Goal: Information Seeking & Learning: Understand process/instructions

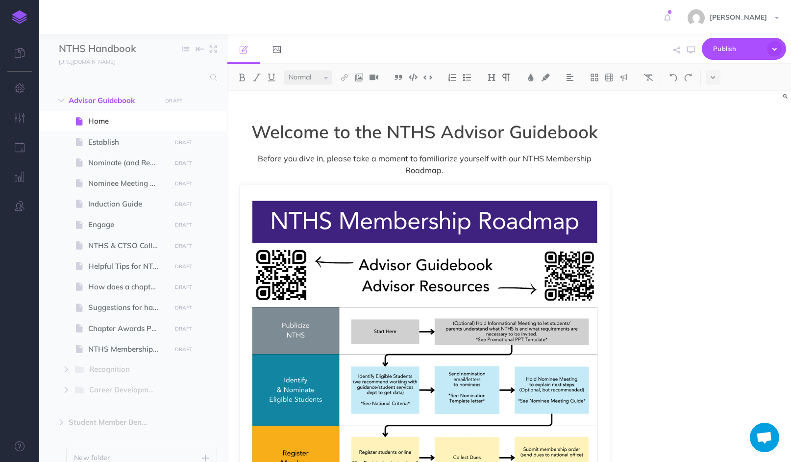
select select "null"
click at [106, 136] on span "Establish" at bounding box center [128, 142] width 80 height 12
select select "null"
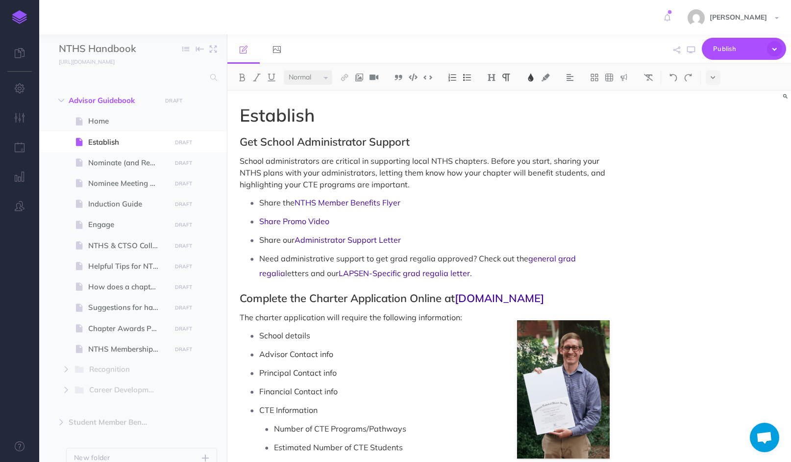
click at [577, 159] on span "School administrators are critical in supporting local NTHS chapters. Before yo…" at bounding box center [423, 172] width 367 height 33
click at [586, 174] on span "School administrators are critical in supporting local NTHS chapters. Before yo…" at bounding box center [423, 172] width 367 height 33
click at [280, 185] on span "School administrators are critical in supporting local NTHS chapters. Before yo…" at bounding box center [423, 172] width 366 height 33
click at [377, 183] on span "School administrators are critical in supporting local NTHS chapters. Before yo…" at bounding box center [423, 172] width 366 height 33
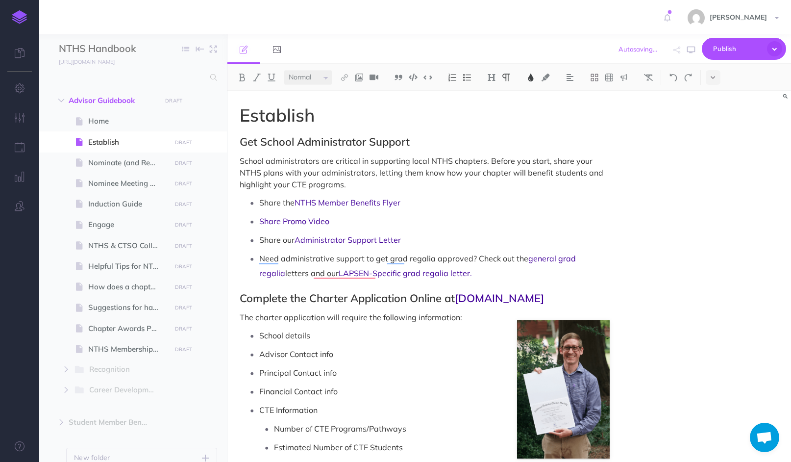
click at [374, 172] on span "School administrators are critical in supporting local NTHS chapters. Before yo…" at bounding box center [423, 172] width 366 height 33
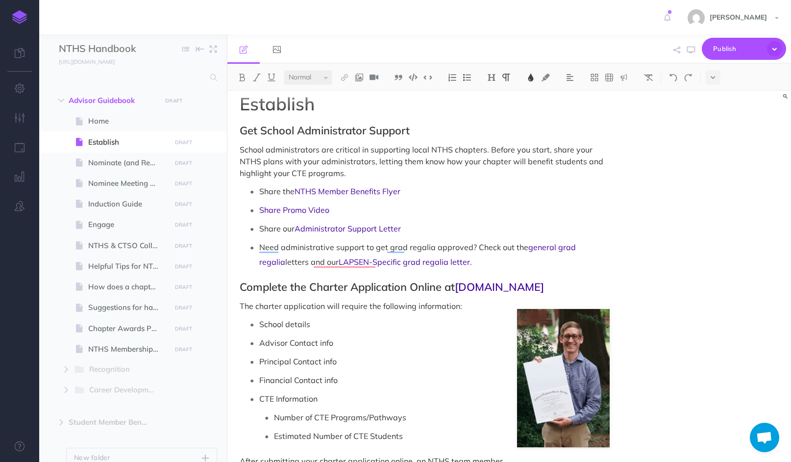
click at [647, 207] on div "Establish Get School Administrator Support School administrators are critical i…" at bounding box center [509, 276] width 564 height 371
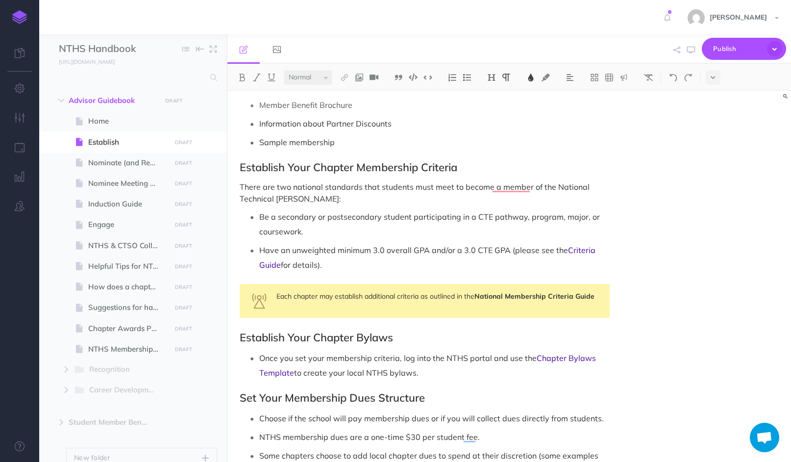
scroll to position [571, 0]
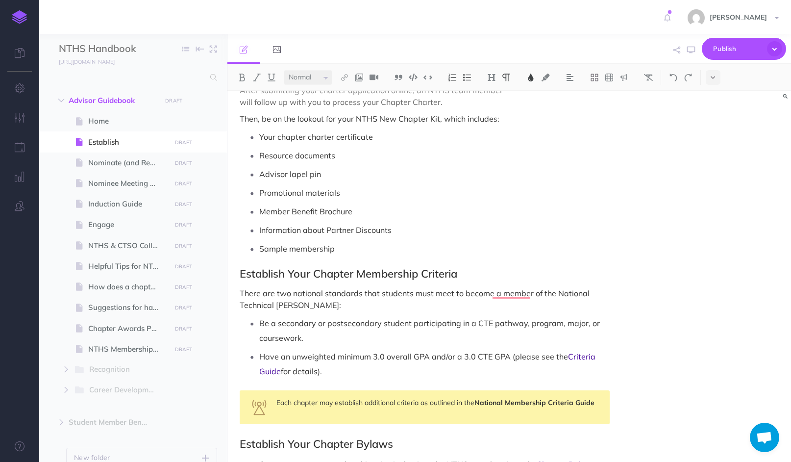
click at [508, 356] on span "Have an unweighted minimum 3.0 overall GPA and/or a 3.0 CTE GPA (please see the" at bounding box center [413, 356] width 309 height 10
click at [318, 371] on span "for details)." at bounding box center [301, 371] width 41 height 10
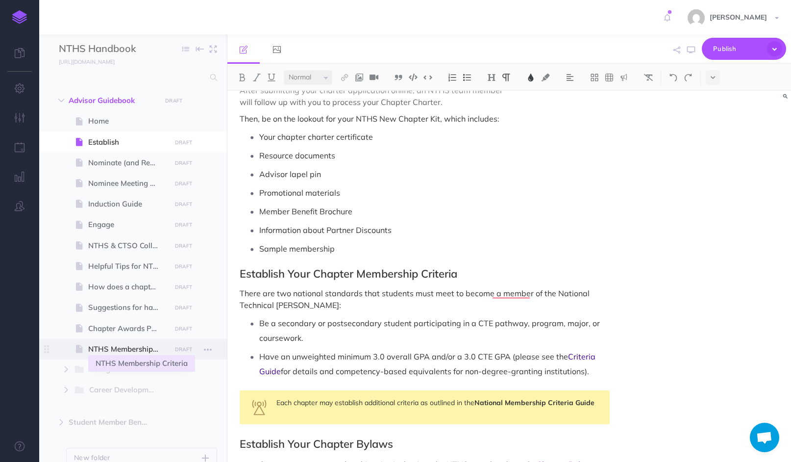
click at [142, 346] on span "NTHS Membership Criteria" at bounding box center [128, 349] width 80 height 12
select select "null"
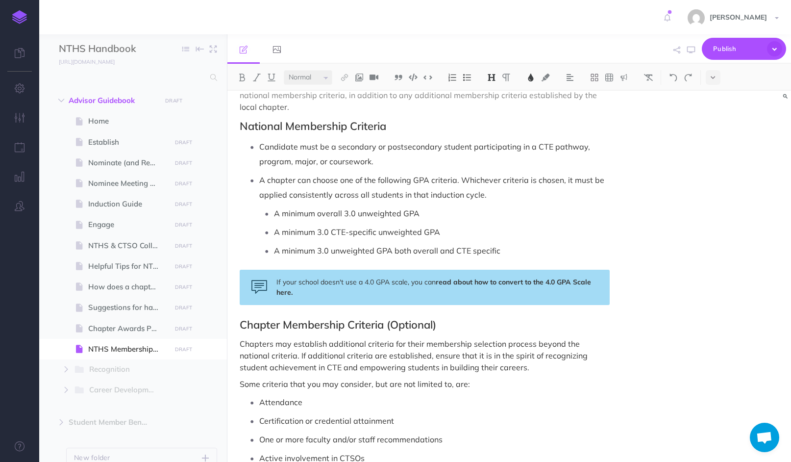
scroll to position [1, 0]
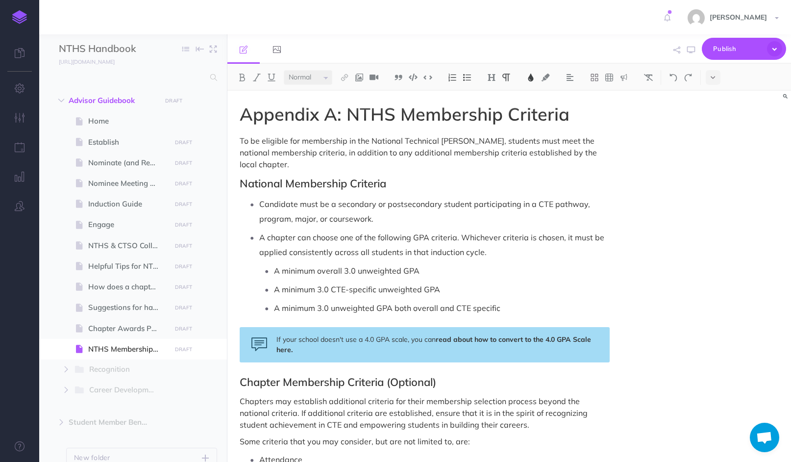
click at [509, 300] on p "A minimum 3.0 unweighted GPA both overall and CTE specific" at bounding box center [442, 307] width 336 height 15
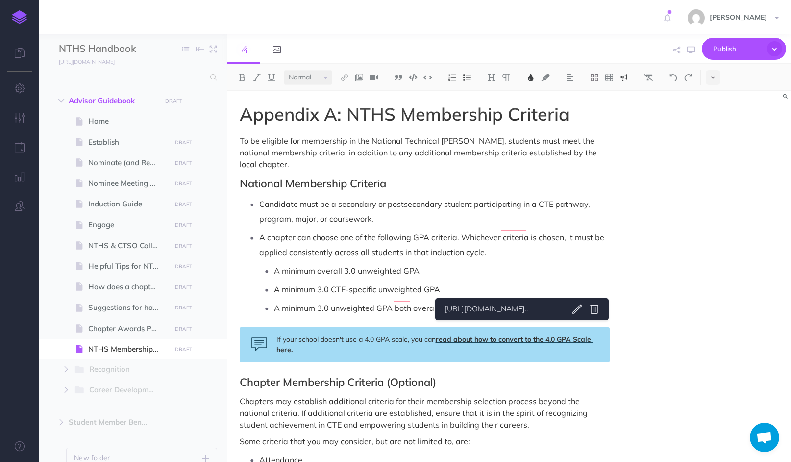
click at [520, 335] on span "read about how to convert to the 4.0 GPA Scale here." at bounding box center [434, 344] width 317 height 19
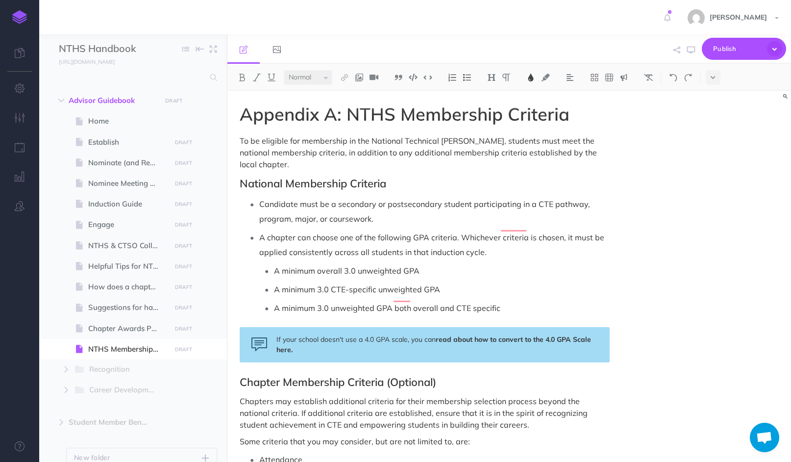
click at [346, 341] on div "If your school doesn't use a 4.0 GPA scale, you can read about how to convert t…" at bounding box center [425, 344] width 370 height 35
click at [275, 327] on div "If your school doesn't use a 4.0 GPA scale, you can read about how to convert t…" at bounding box center [425, 344] width 370 height 35
click at [114, 275] on span at bounding box center [133, 266] width 188 height 21
select select "null"
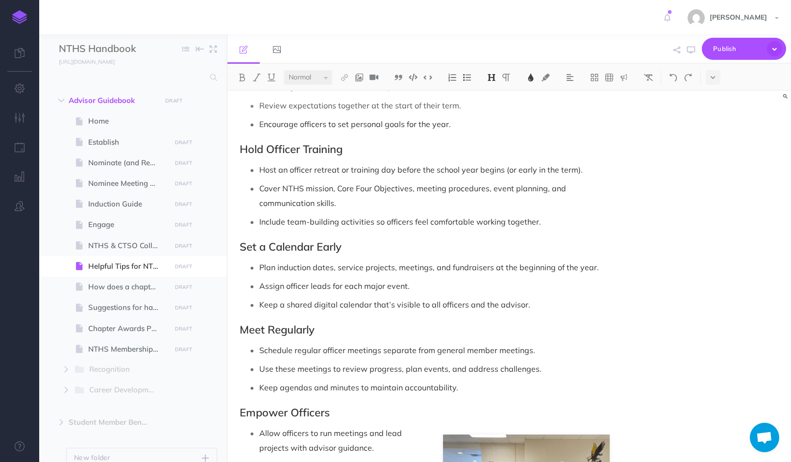
scroll to position [746, 0]
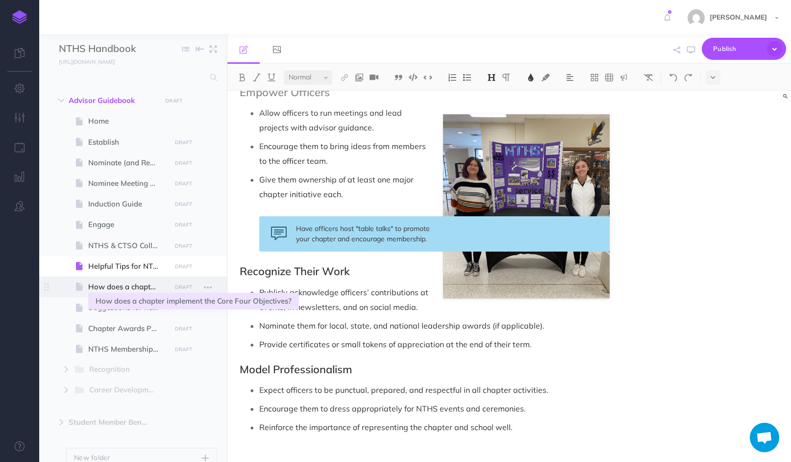
click at [98, 286] on span "How does a chapter implement the Core Four Objectives?" at bounding box center [128, 287] width 80 height 12
select select "null"
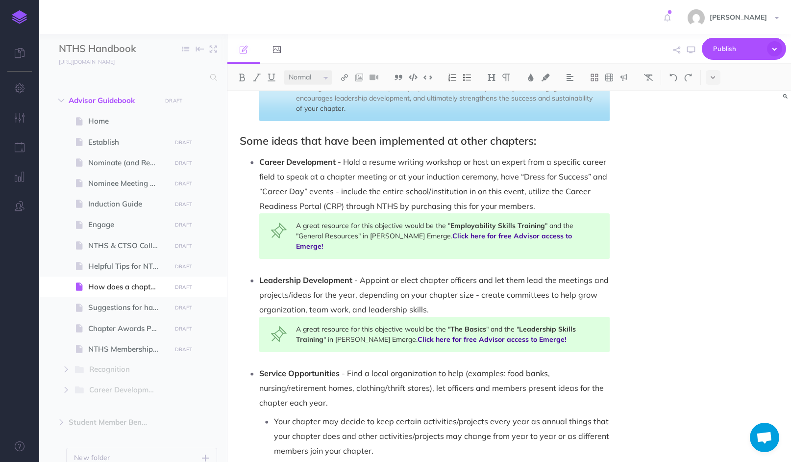
scroll to position [340, 0]
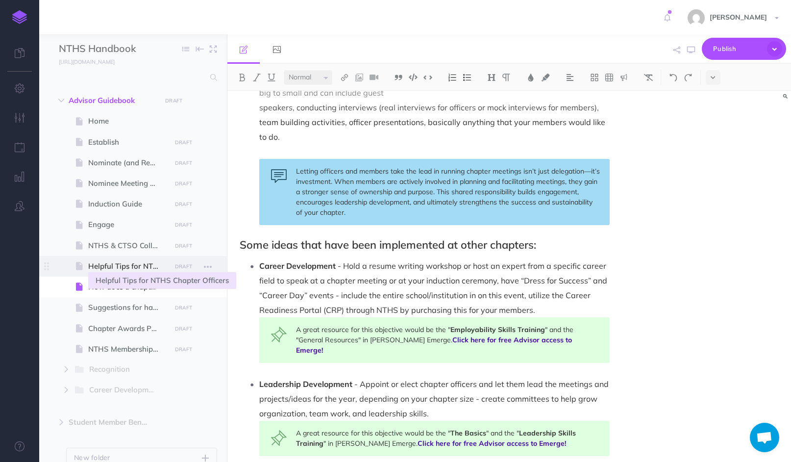
click at [108, 269] on span "Helpful Tips for NTHS Chapter Officers" at bounding box center [128, 266] width 80 height 12
select select "null"
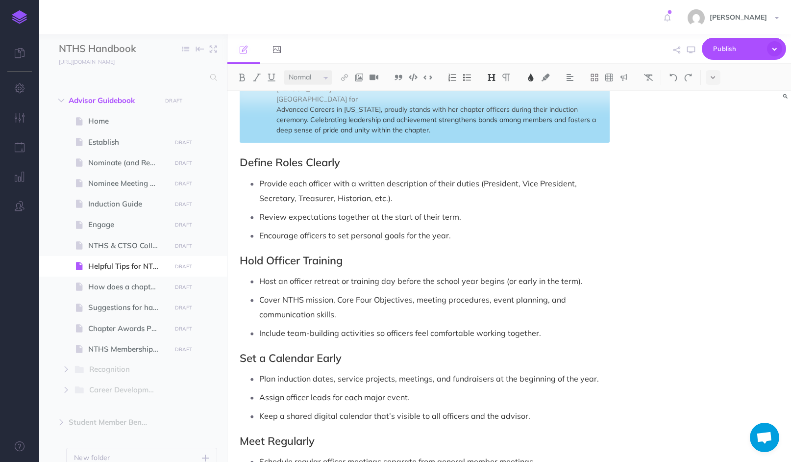
scroll to position [746, 0]
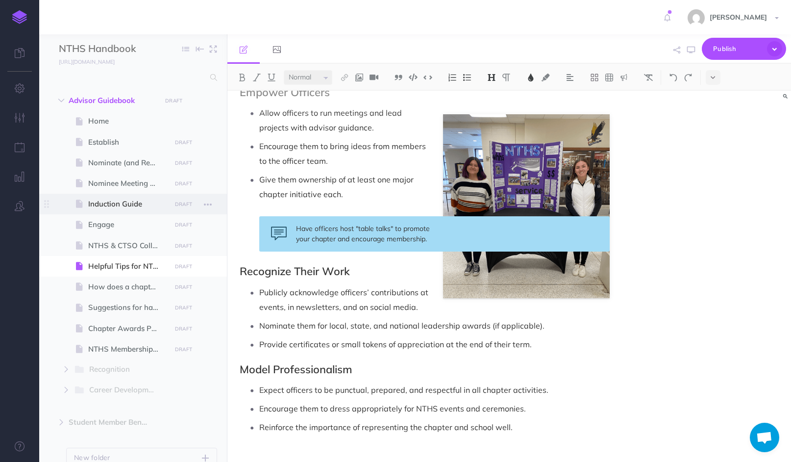
click at [115, 203] on span "Induction Guide" at bounding box center [128, 204] width 80 height 12
select select "null"
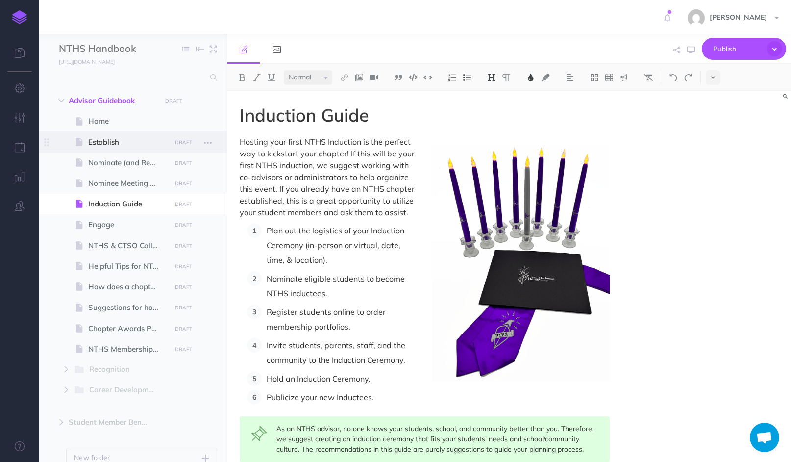
click at [114, 148] on span at bounding box center [133, 141] width 188 height 21
select select "null"
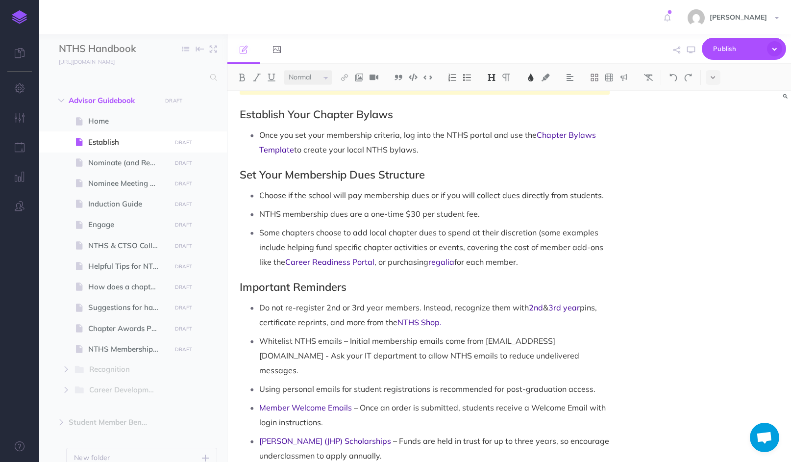
scroll to position [977, 0]
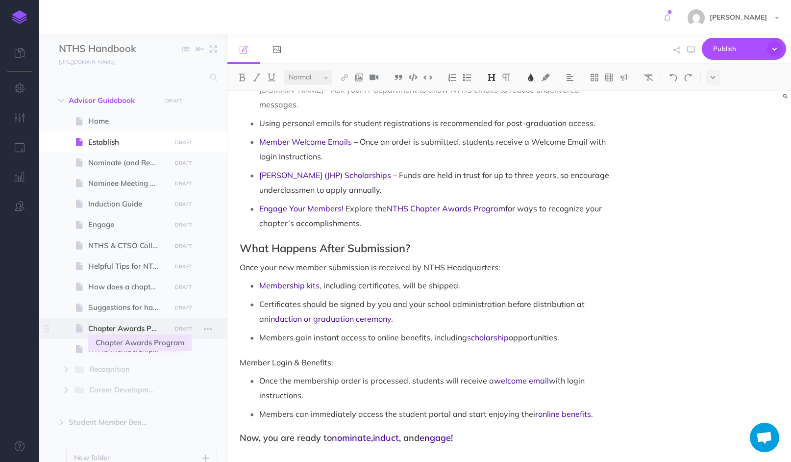
click at [122, 323] on span "Chapter Awards Program" at bounding box center [128, 328] width 80 height 12
select select "null"
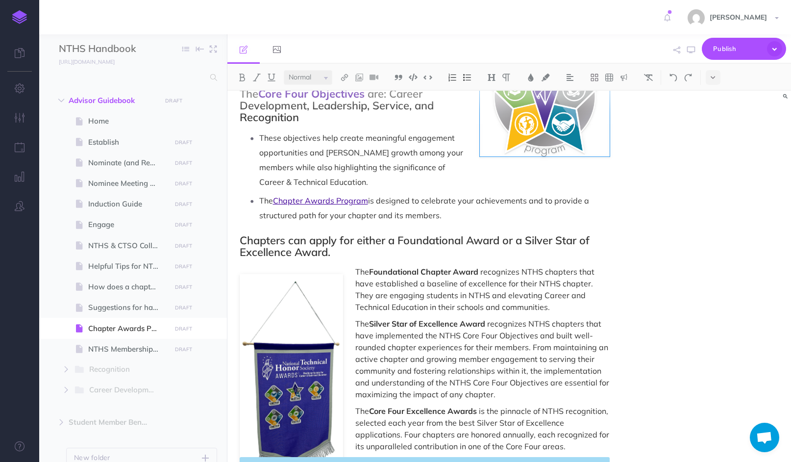
scroll to position [273, 0]
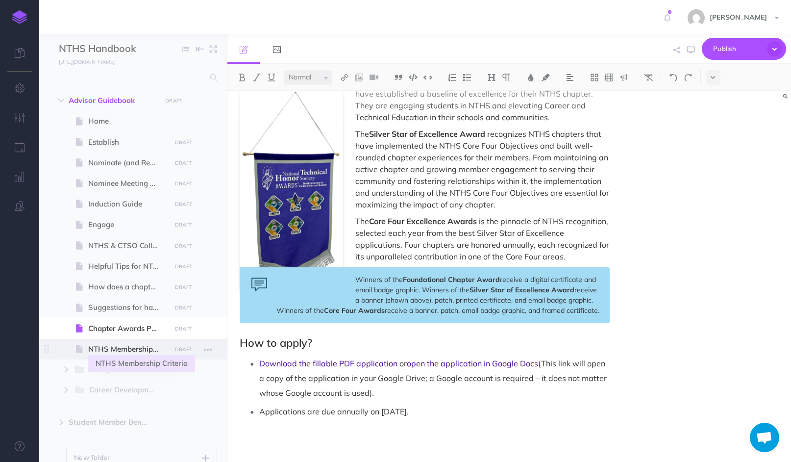
click at [123, 344] on span "NTHS Membership Criteria" at bounding box center [128, 349] width 80 height 12
select select "null"
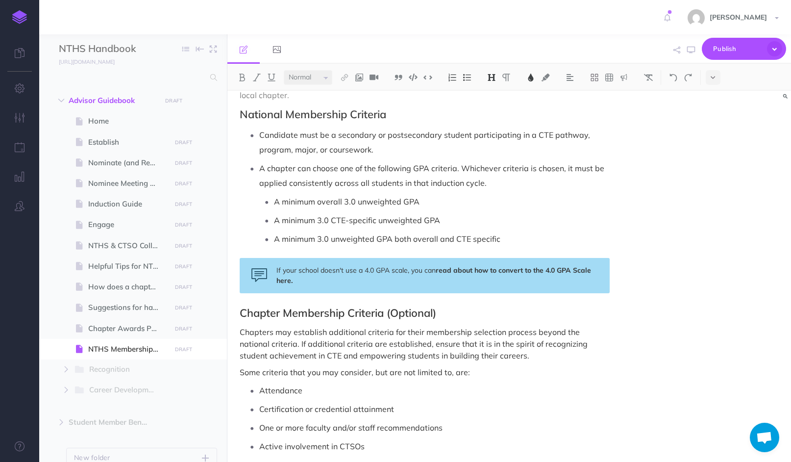
scroll to position [64, 0]
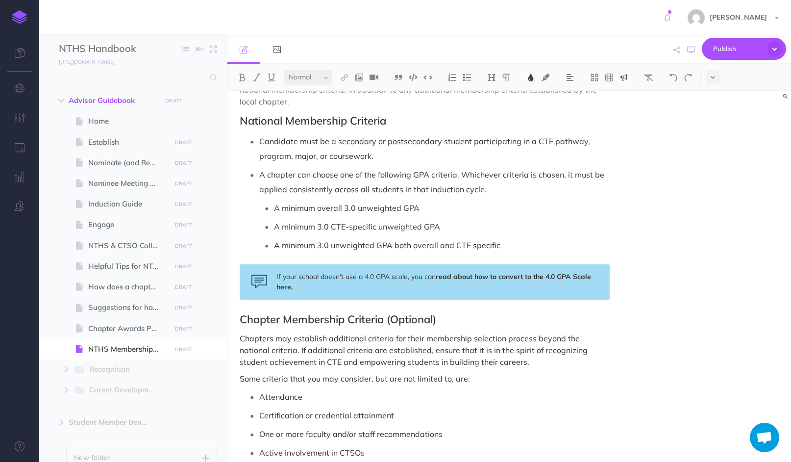
click at [361, 275] on div "If your school doesn't use a 4.0 GPA scale, you can read about how to convert t…" at bounding box center [425, 281] width 370 height 35
click at [254, 268] on div "If your school doesn't use a 4.0 GPA scale, you can read about how to convert t…" at bounding box center [425, 281] width 370 height 35
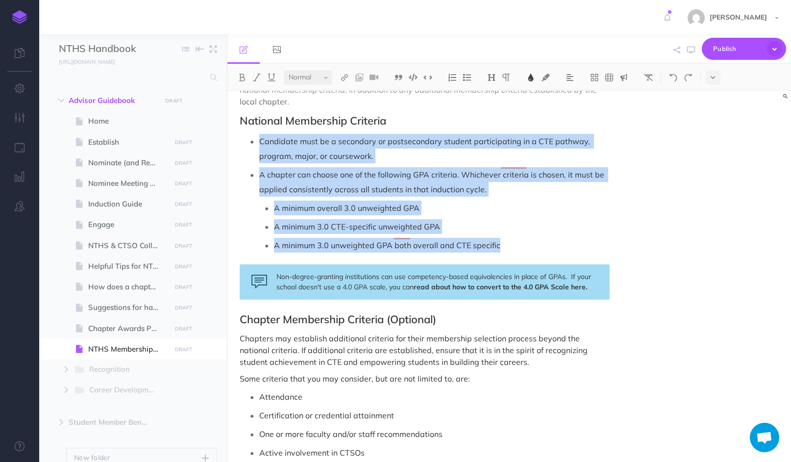
click at [318, 276] on span "Non-degree-granting institutions can use competency-based equivalencies in plac…" at bounding box center [434, 281] width 317 height 19
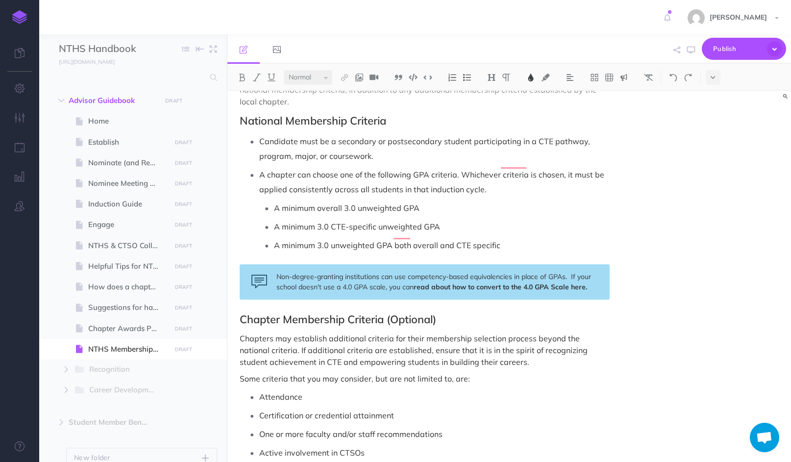
click at [571, 272] on span "Non-degree-granting institutions can use competency-based equivalencies in plac…" at bounding box center [434, 281] width 317 height 19
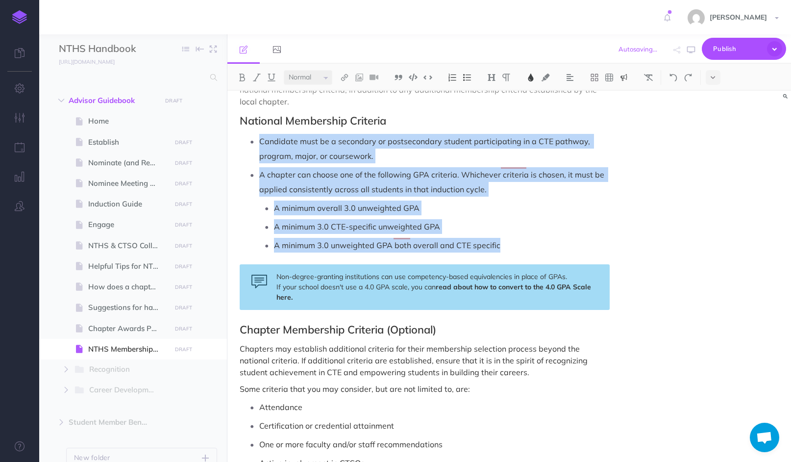
click at [353, 272] on span "Non-degree-granting institutions can use competency-based equivalencies in plac…" at bounding box center [421, 281] width 291 height 19
click at [375, 272] on span "Non-degree-granting institutions can use competency-based equivalencies in plac…" at bounding box center [421, 281] width 291 height 19
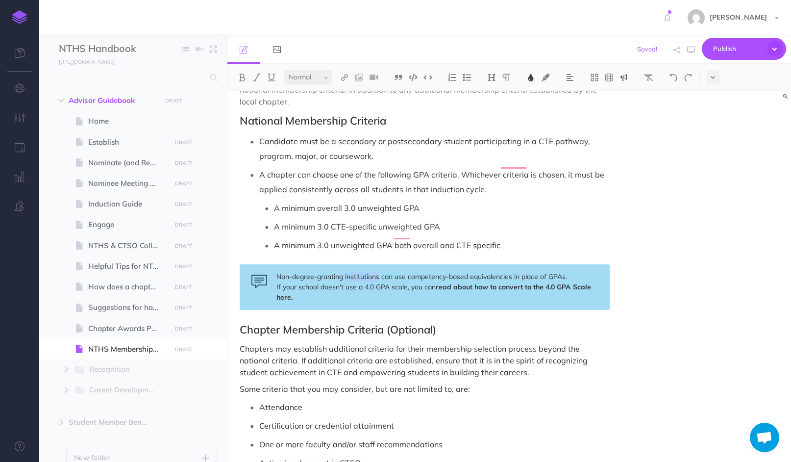
click at [375, 272] on span "Non-degree-granting institutions can use competency-based equivalencies in plac…" at bounding box center [421, 281] width 291 height 19
click at [388, 281] on div "Non-degree-granting institutions can use competency-based equivalencies in plac…" at bounding box center [425, 287] width 370 height 46
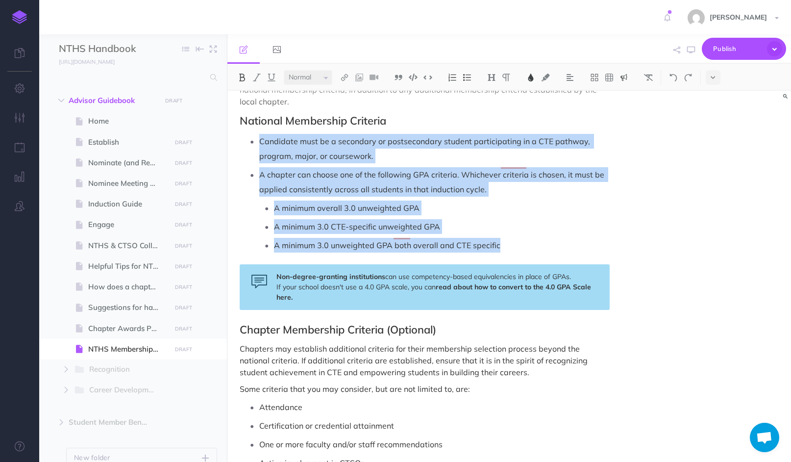
click at [337, 275] on span "can use competency-based equivalencies in place of GPAs. If your school doesn't…" at bounding box center [423, 281] width 294 height 19
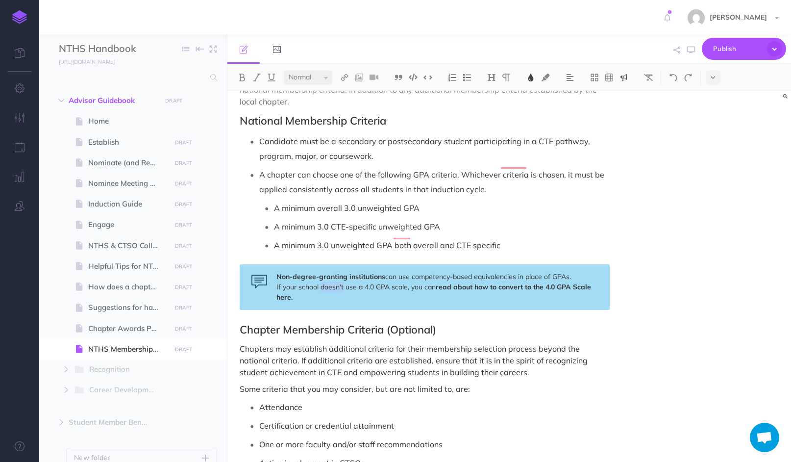
click at [337, 275] on span "can use competency-based equivalencies in place of GPAs. If your school doesn't…" at bounding box center [423, 281] width 294 height 19
click at [328, 275] on span "can use competency-based equivalencies in place of GPAs. If your school doesn't…" at bounding box center [423, 281] width 294 height 19
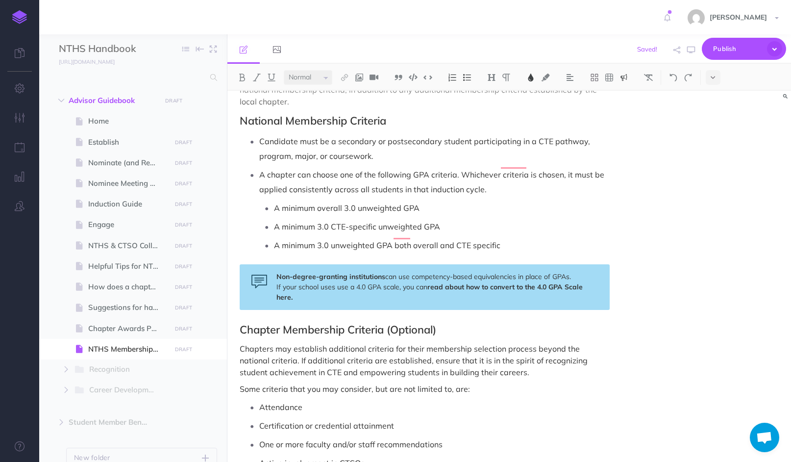
click at [340, 275] on span "can use competency-based equivalencies in place of GPAs. If your school uses us…" at bounding box center [423, 281] width 294 height 19
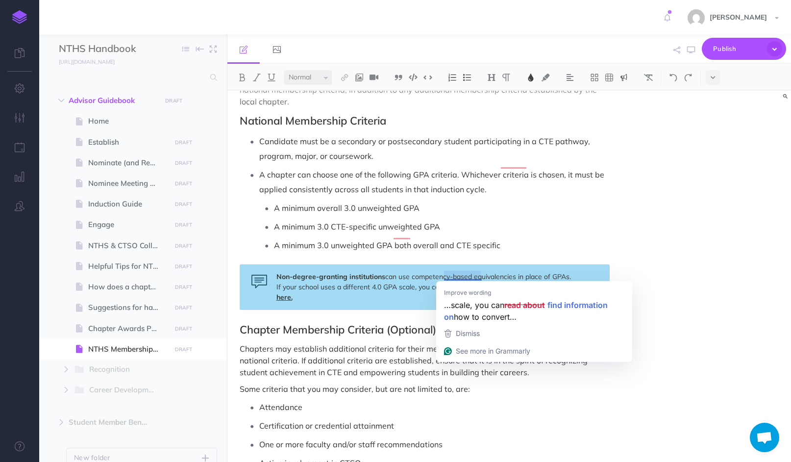
click at [480, 282] on span "read about how to convert to the 4.0 GPA Scale here." at bounding box center [438, 291] width 324 height 19
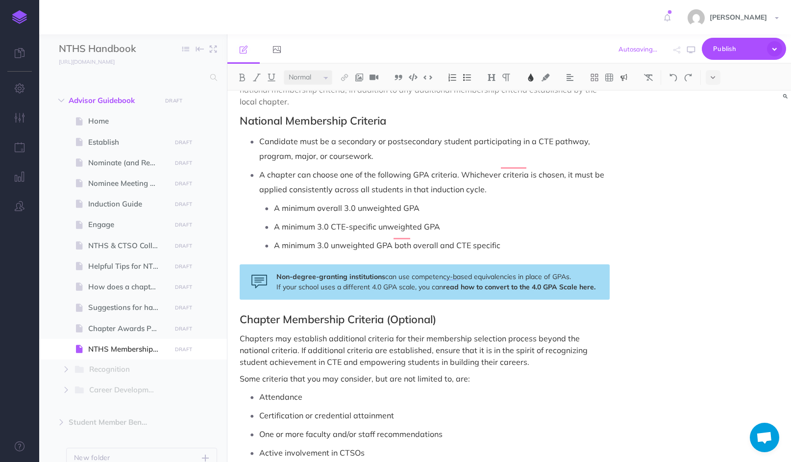
click at [698, 243] on div "Appendix A: NTHS Membership Criteria To be eligible for membership in the Natio…" at bounding box center [509, 276] width 564 height 371
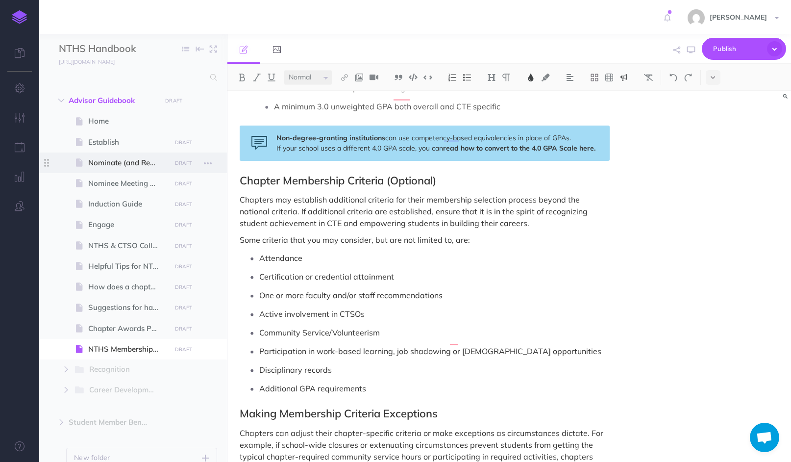
scroll to position [302, 0]
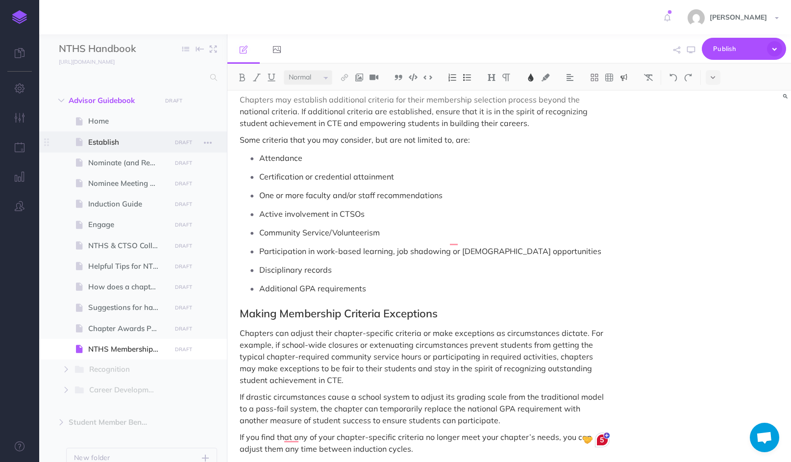
click at [104, 142] on span "Establish" at bounding box center [128, 142] width 80 height 12
select select "null"
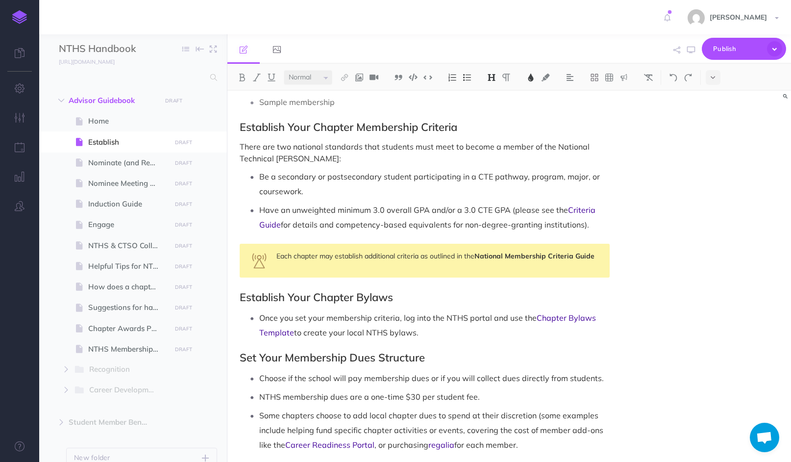
scroll to position [581, 0]
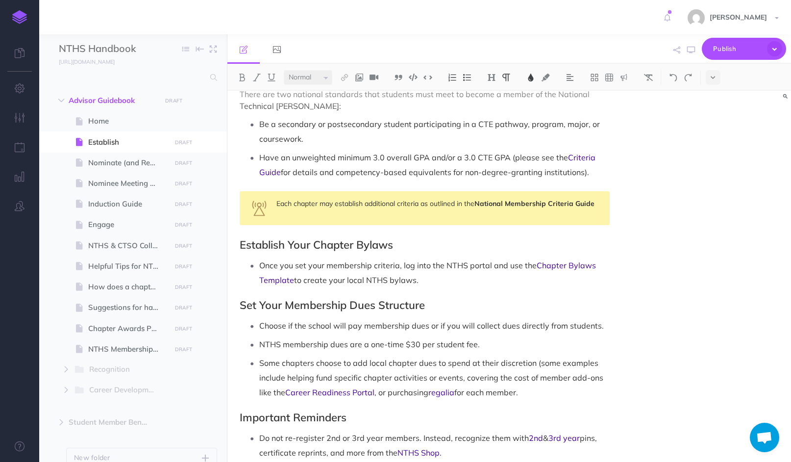
click at [516, 391] on span "for each member." at bounding box center [486, 392] width 64 height 10
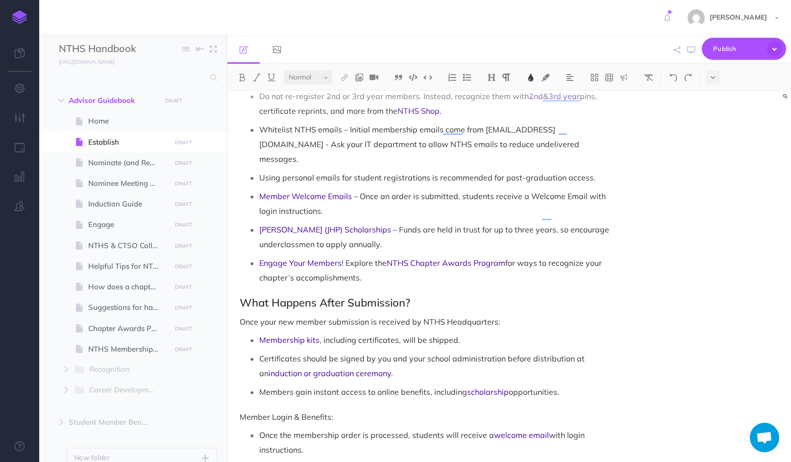
scroll to position [977, 0]
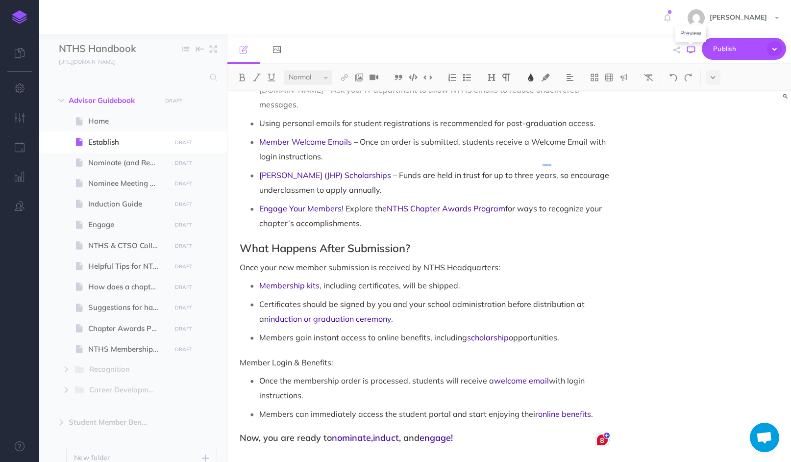
click at [690, 49] on icon "button" at bounding box center [691, 50] width 8 height 8
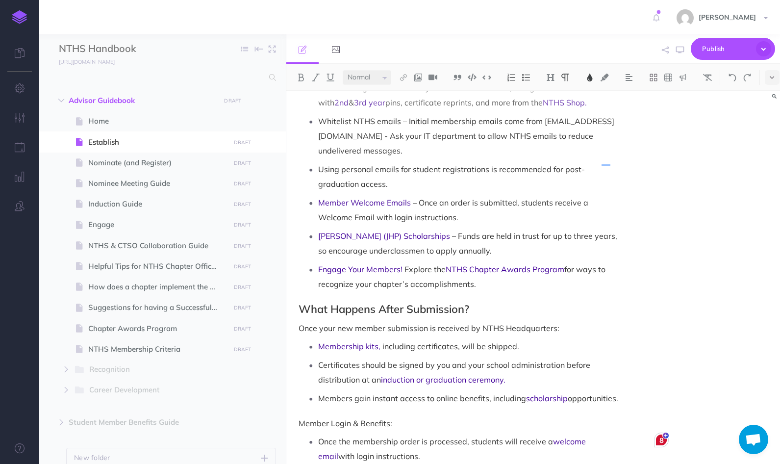
scroll to position [976, 0]
click at [67, 372] on button "button" at bounding box center [66, 369] width 18 height 12
click at [103, 368] on span "Recognition" at bounding box center [150, 369] width 123 height 13
select select "null"
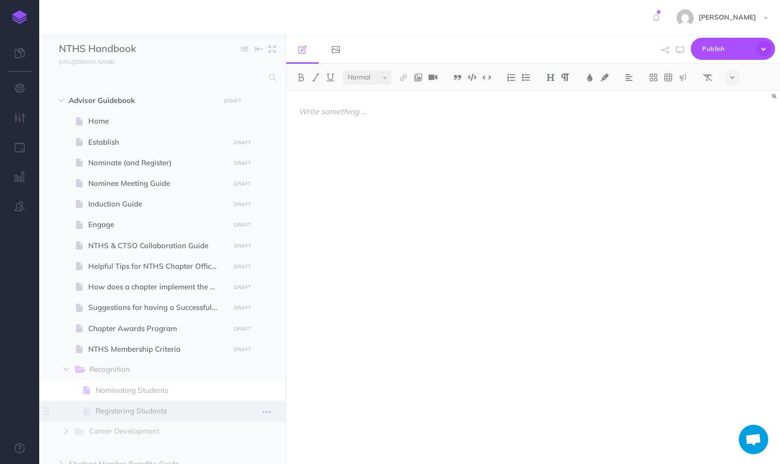
click at [142, 410] on span "Registering Students" at bounding box center [161, 411] width 131 height 12
select select "null"
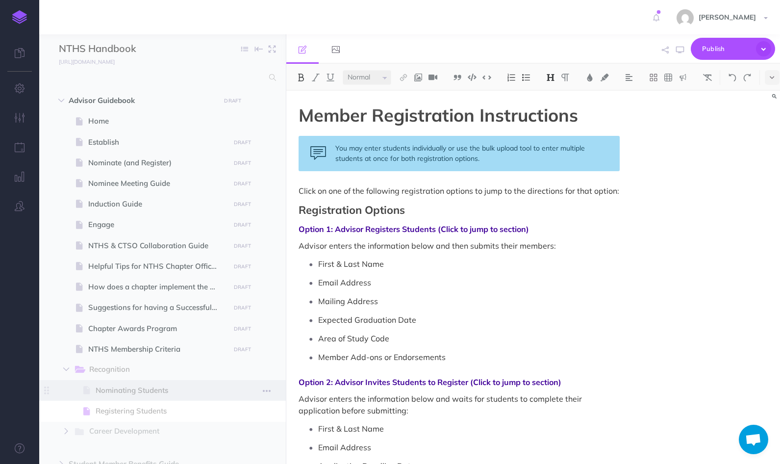
click at [143, 389] on span "Nominating Students" at bounding box center [161, 390] width 131 height 12
select select "null"
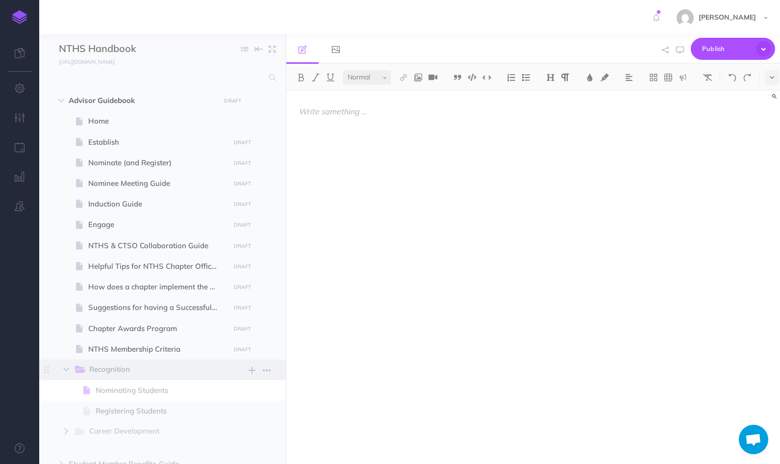
click at [121, 367] on span "Recognition" at bounding box center [150, 369] width 123 height 13
click at [66, 368] on icon "button" at bounding box center [66, 369] width 6 height 6
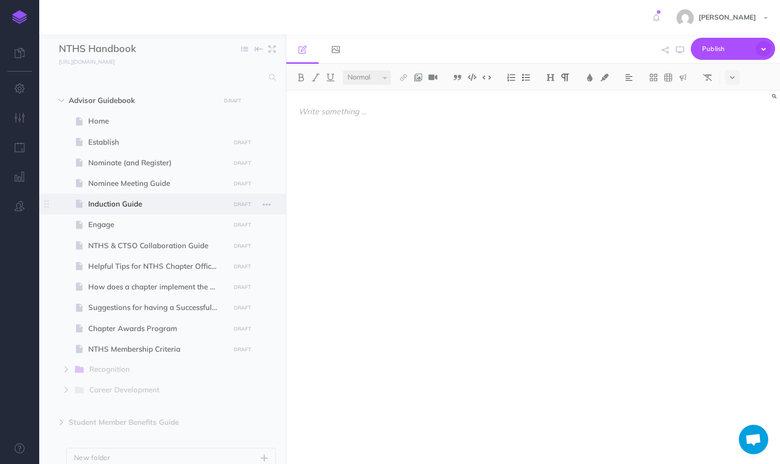
click at [119, 199] on span "Induction Guide" at bounding box center [157, 204] width 139 height 12
select select "null"
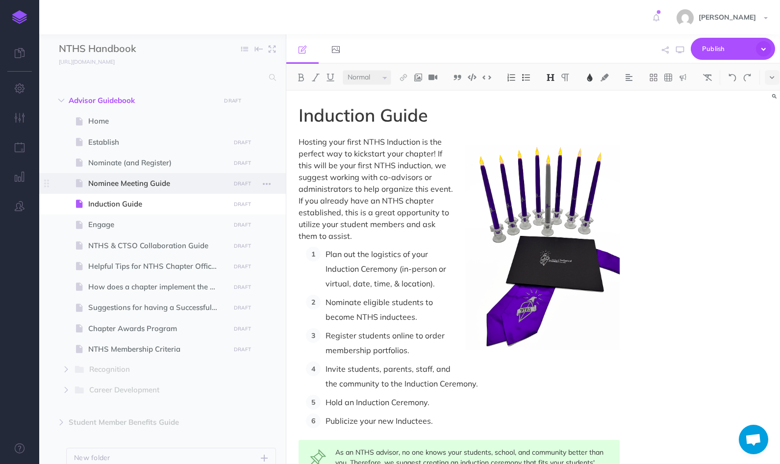
click at [120, 184] on span "Nominee Meeting Guide" at bounding box center [157, 183] width 139 height 12
select select "null"
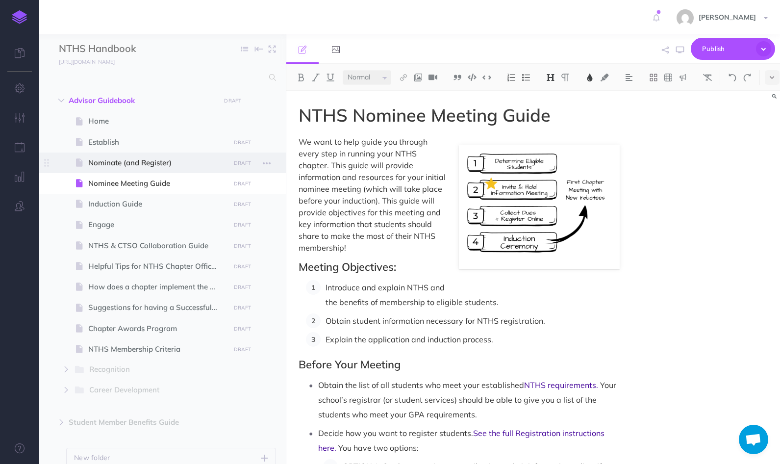
click at [118, 162] on span "Nominate (and Register)" at bounding box center [157, 163] width 139 height 12
select select "null"
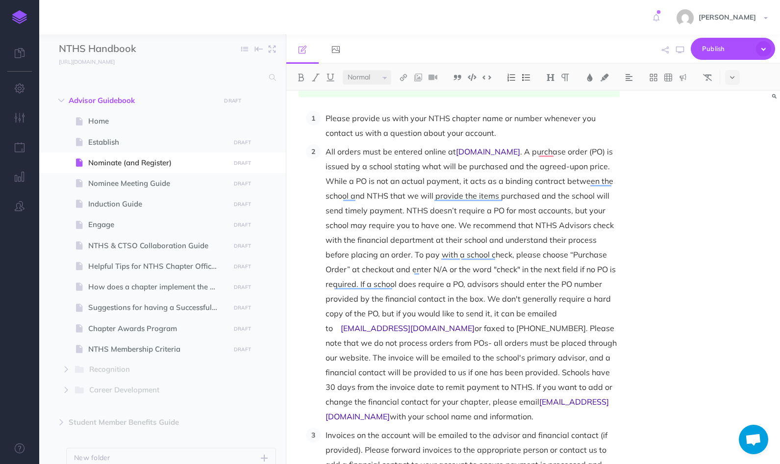
scroll to position [1280, 0]
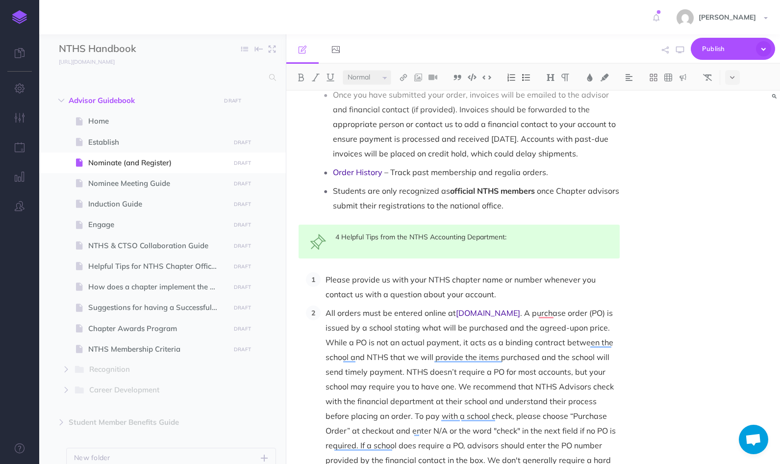
click at [325, 274] on span "Please provide us with your NTHS chapter name or number whenever you contact us…" at bounding box center [461, 286] width 272 height 24
click at [327, 274] on span "Contact Us:" at bounding box center [346, 279] width 43 height 10
click at [325, 308] on span "All orders must be entered online at" at bounding box center [390, 313] width 130 height 10
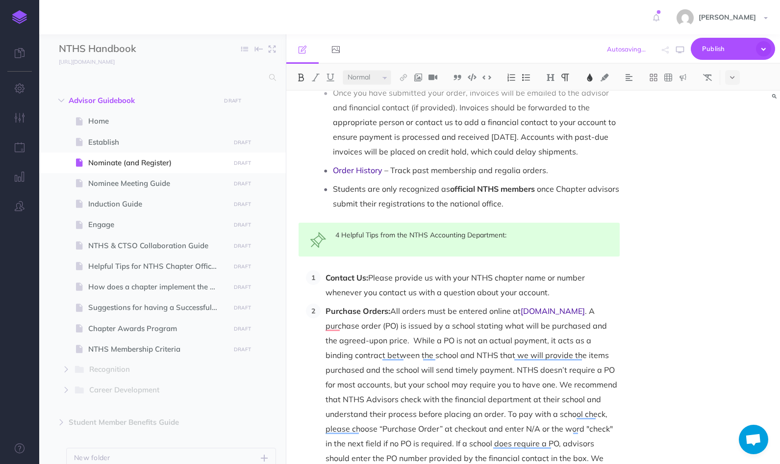
scroll to position [1385, 0]
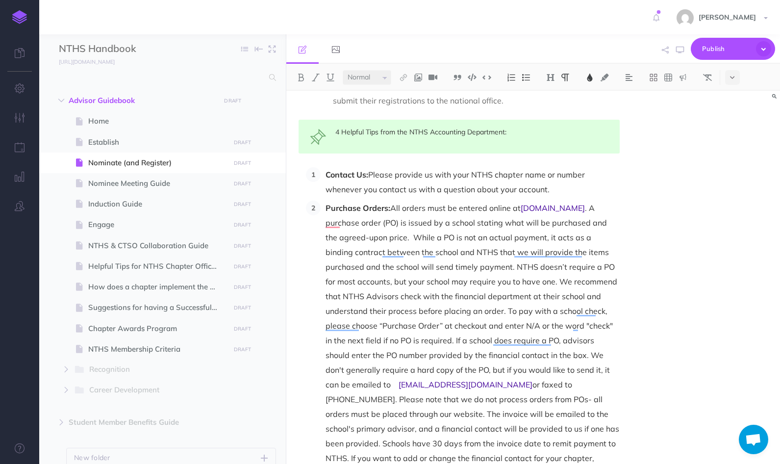
click at [581, 203] on span ". A purchase order (PO) is issued by a school stating what will be purchased an…" at bounding box center [471, 296] width 293 height 186
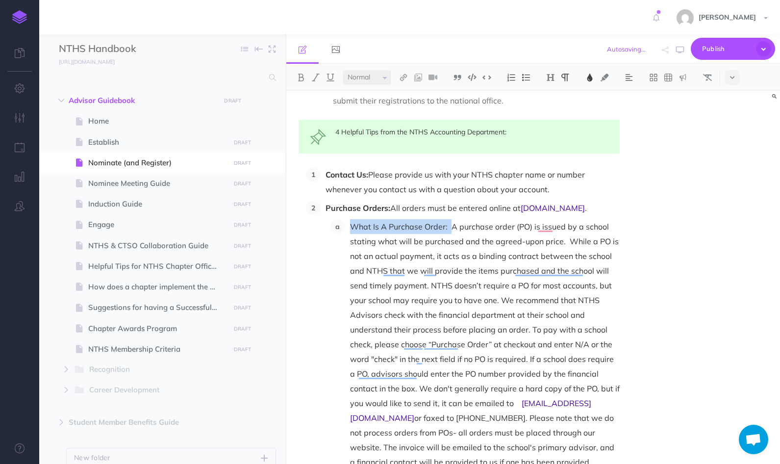
drag, startPoint x: 450, startPoint y: 183, endPoint x: 349, endPoint y: 186, distance: 100.5
click at [350, 221] on span "What Is A Purchase Order: A purchase order (PO) is issued by a school stating w…" at bounding box center [485, 314] width 271 height 186
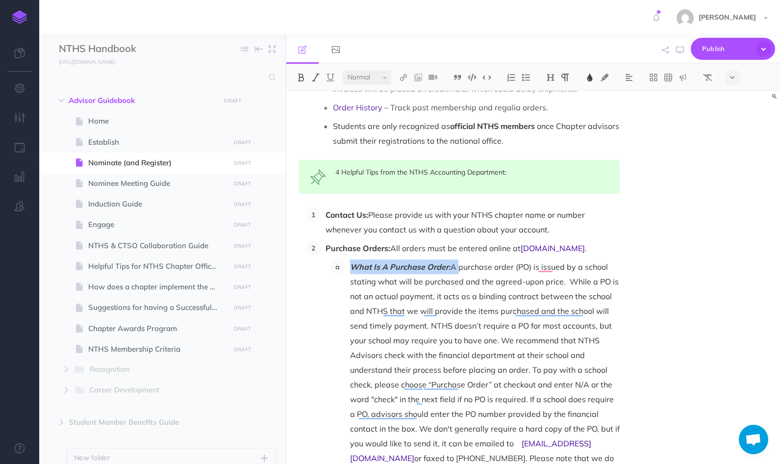
scroll to position [1529, 0]
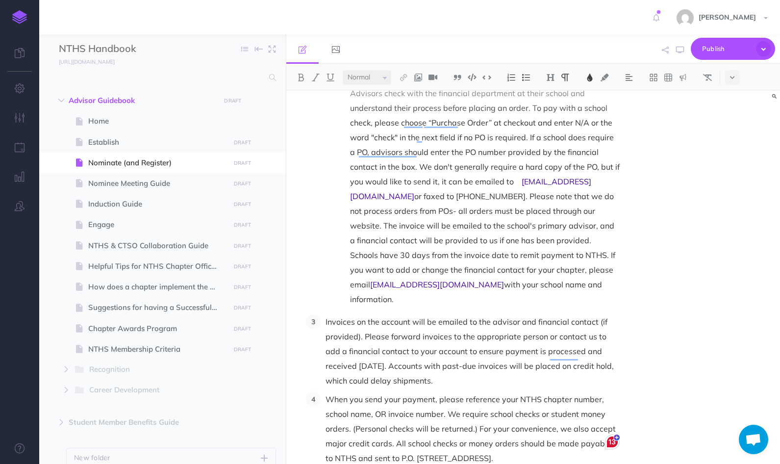
click at [321, 314] on li "Invoices on the account will be emailed to the advisor and financial contact (i…" at bounding box center [469, 350] width 299 height 73
click at [325, 394] on span "When you send your payment, please reference your NTHS chapter number, school n…" at bounding box center [471, 428] width 292 height 69
